Goal: Information Seeking & Learning: Learn about a topic

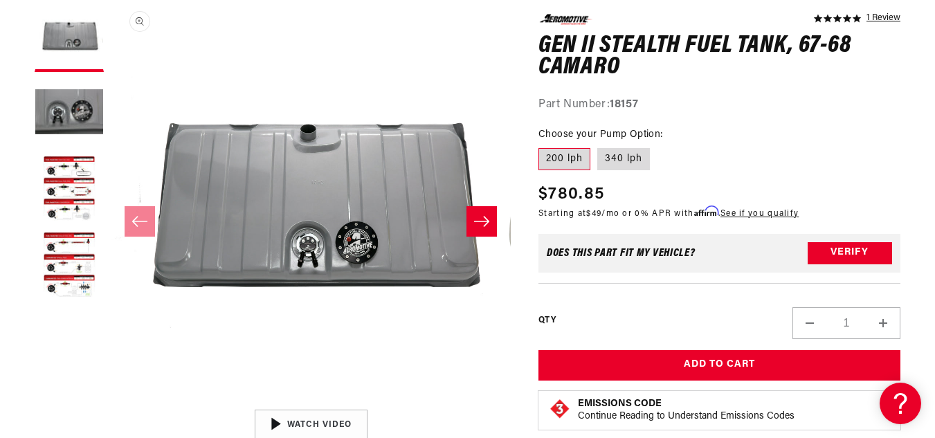
click at [111, 402] on button "Open media 1 in modal" at bounding box center [111, 402] width 0 height 0
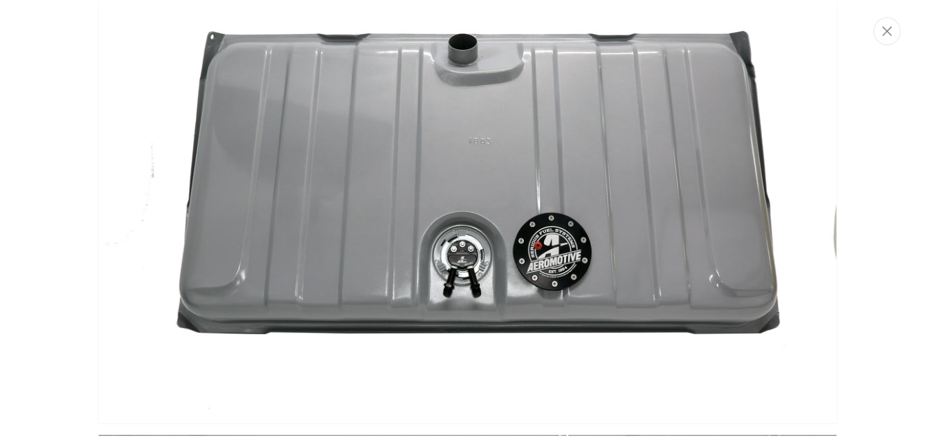
scroll to position [94, 0]
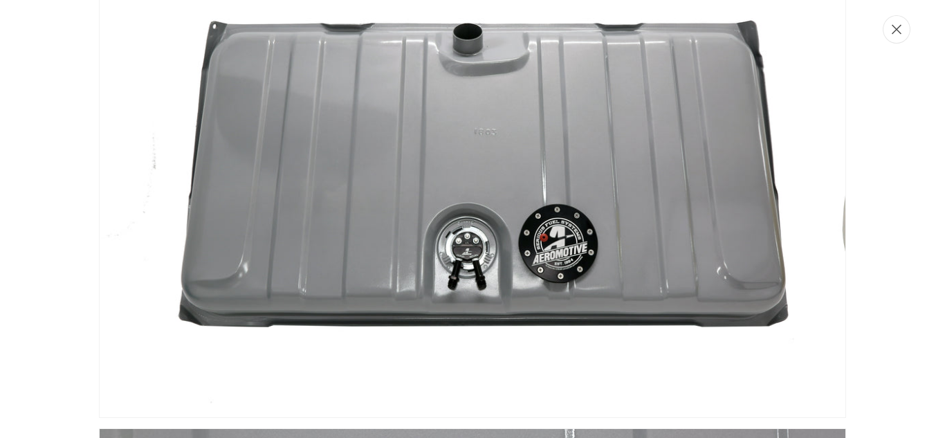
click at [900, 30] on icon "Close" at bounding box center [897, 29] width 10 height 10
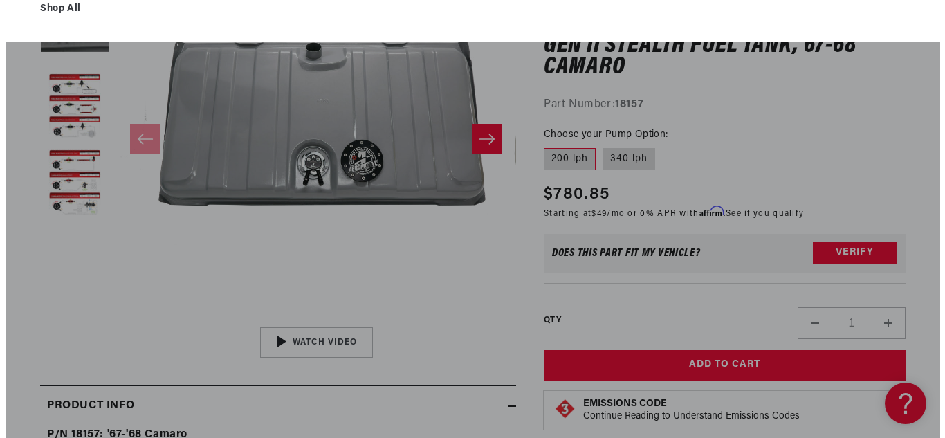
scroll to position [0, 0]
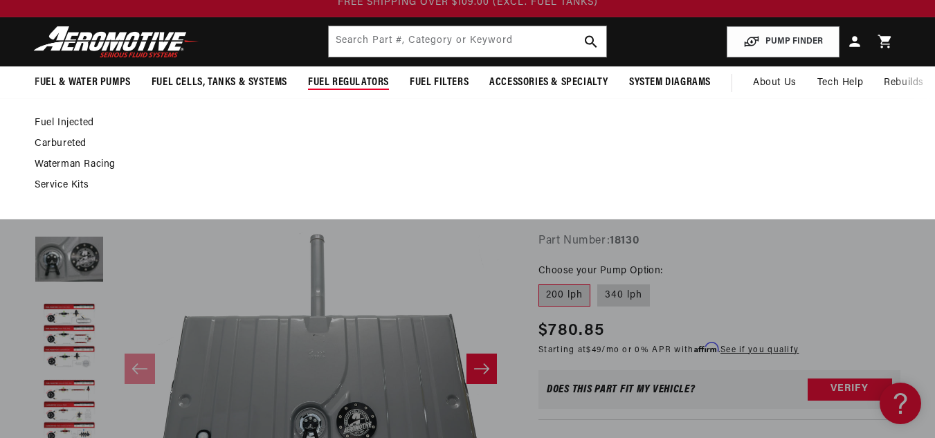
scroll to position [38, 0]
